Goal: Task Accomplishment & Management: Use online tool/utility

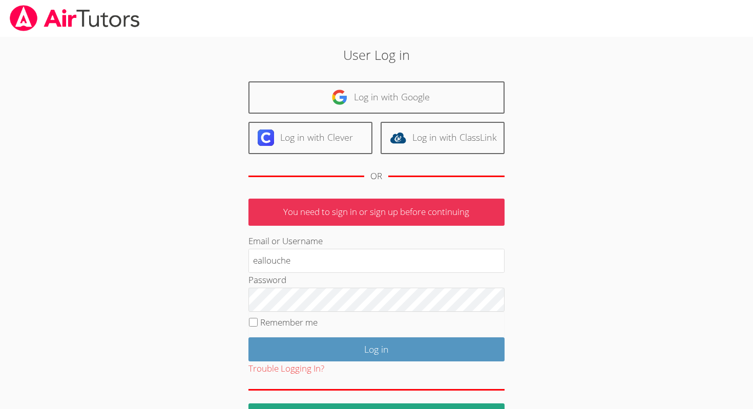
type input "eallouche"
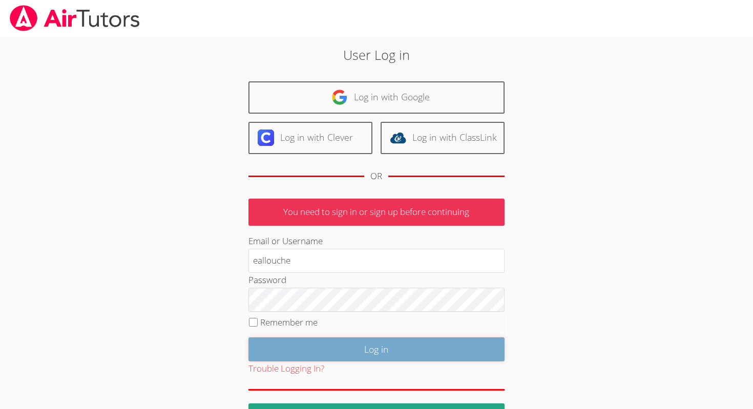
click at [425, 349] on input "Log in" at bounding box center [376, 350] width 256 height 24
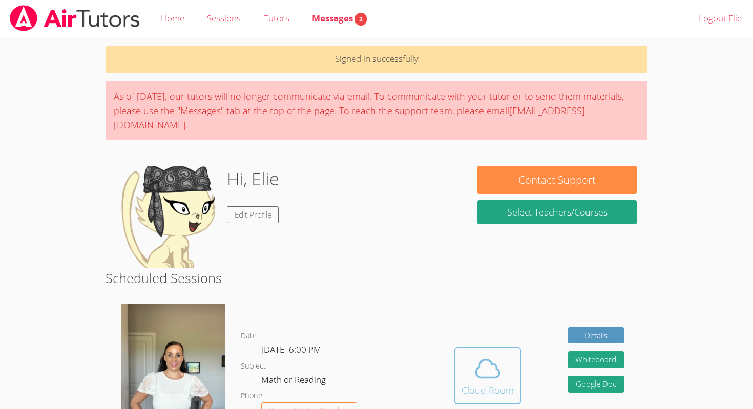
click at [473, 355] on icon at bounding box center [487, 369] width 29 height 29
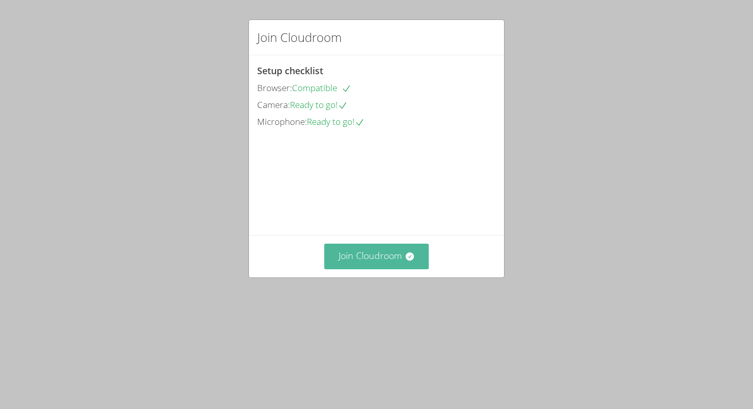
click at [376, 269] on button "Join Cloudroom" at bounding box center [376, 256] width 105 height 25
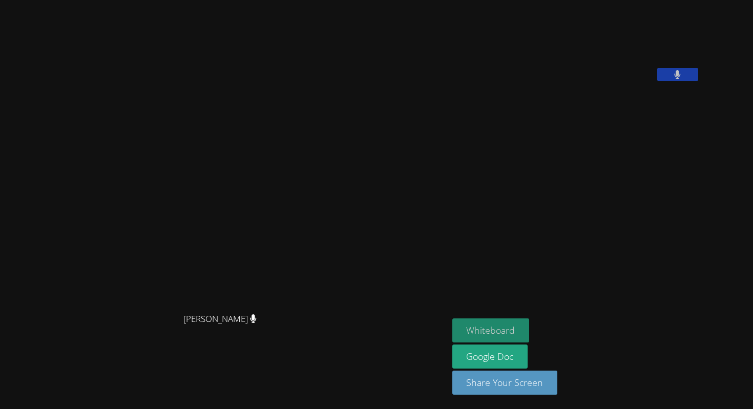
click at [515, 329] on button "Whiteboard" at bounding box center [490, 331] width 77 height 24
